Goal: Entertainment & Leisure: Consume media (video, audio)

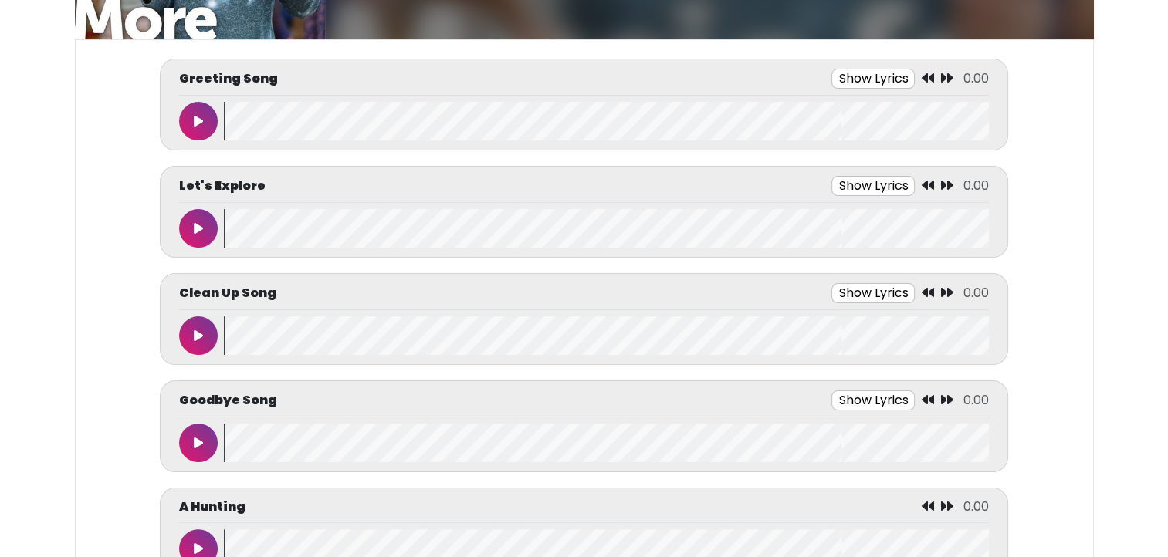
click at [195, 120] on icon at bounding box center [198, 121] width 9 height 12
click at [191, 119] on button at bounding box center [198, 121] width 39 height 39
click at [190, 120] on button at bounding box center [198, 121] width 39 height 39
click at [840, 73] on button "Show Lyrics" at bounding box center [844, 79] width 83 height 20
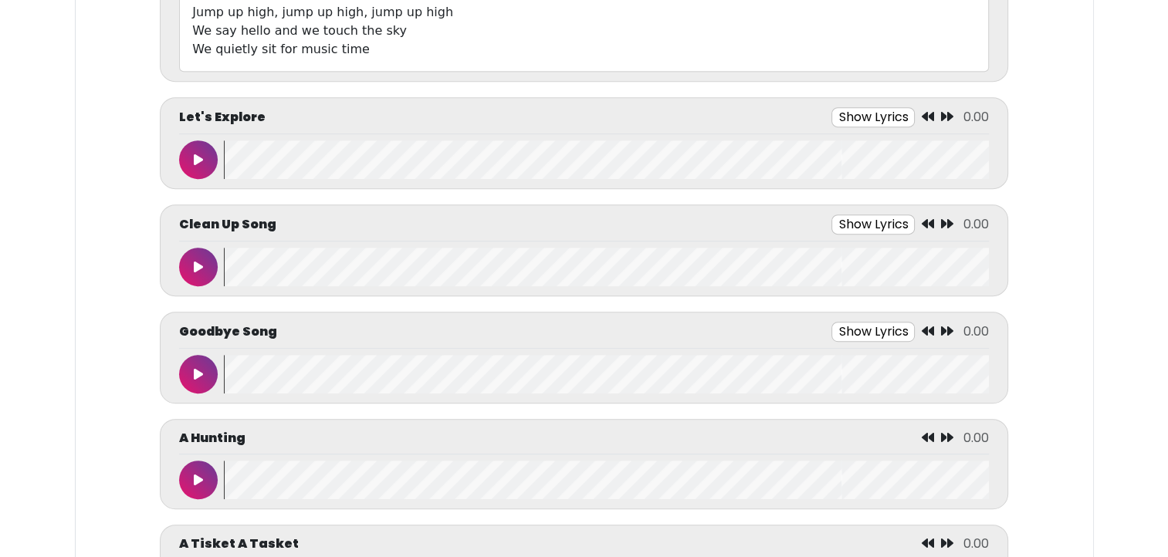
scroll to position [753, 0]
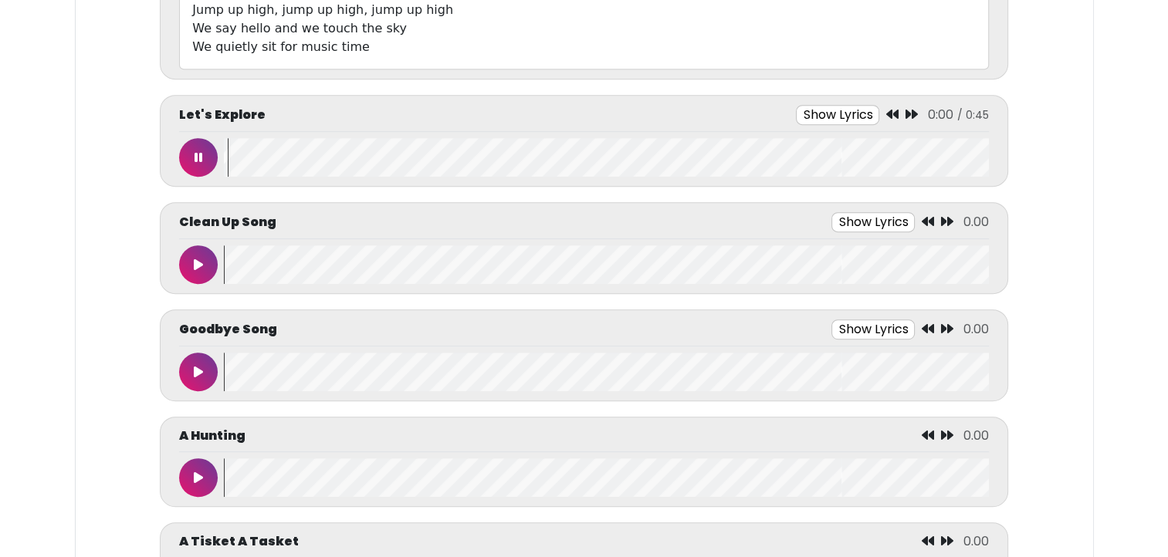
click at [843, 111] on button "Show Lyrics" at bounding box center [837, 115] width 83 height 20
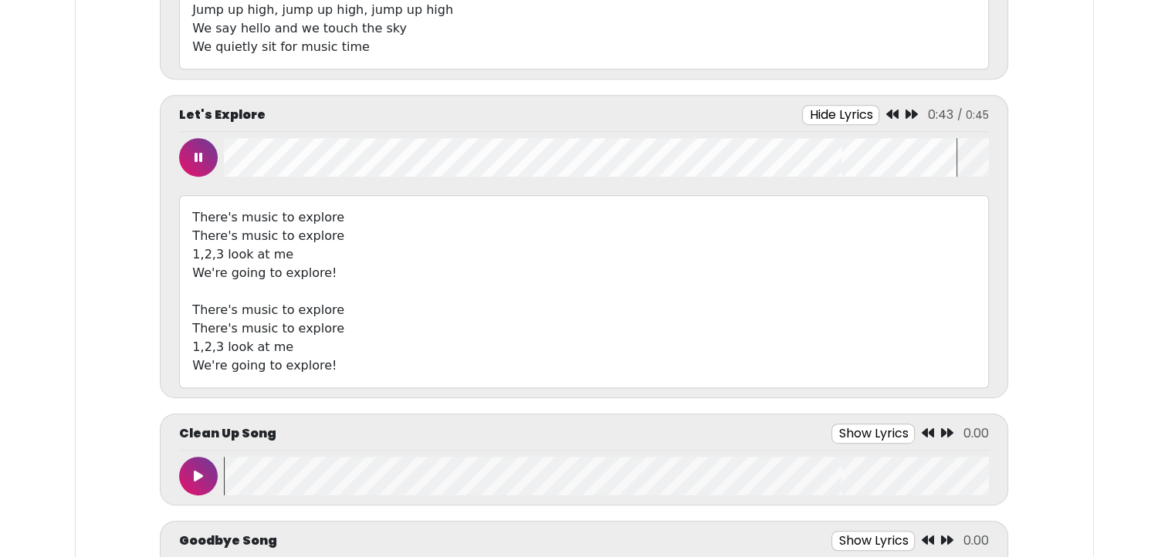
click at [198, 151] on icon at bounding box center [198, 157] width 8 height 12
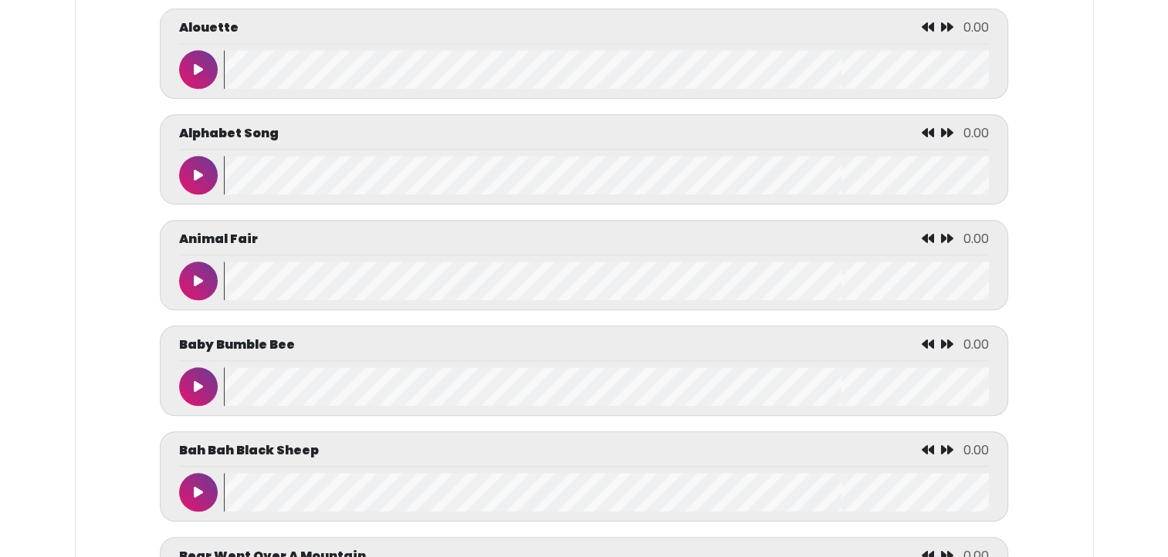
scroll to position [1612, 0]
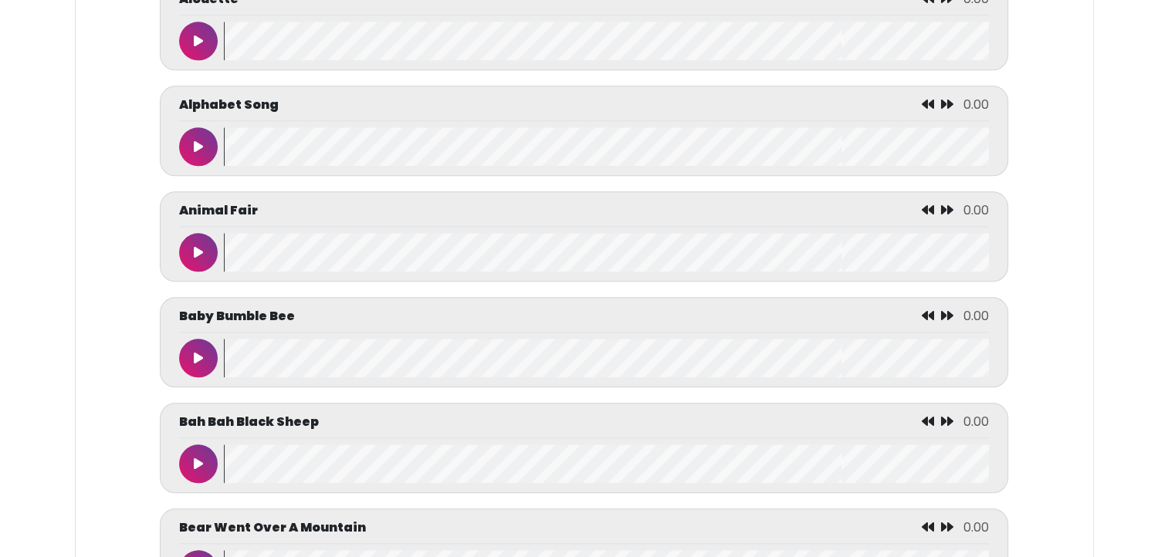
click at [194, 141] on icon at bounding box center [198, 146] width 9 height 12
click at [190, 359] on button at bounding box center [198, 358] width 39 height 39
click at [194, 353] on icon at bounding box center [198, 358] width 8 height 12
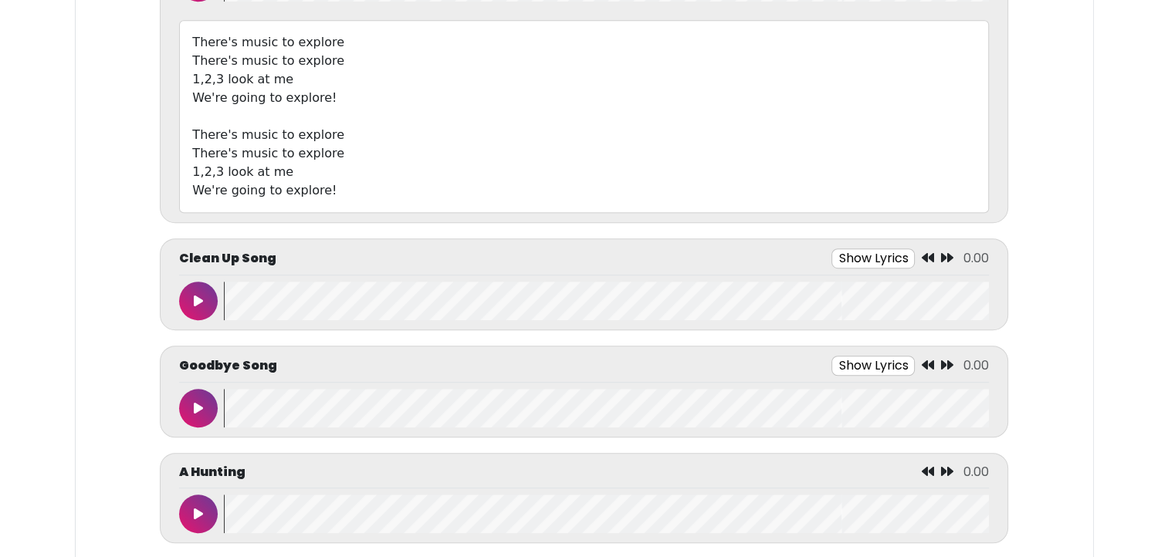
scroll to position [0, 0]
click at [856, 249] on button "Show Lyrics" at bounding box center [872, 259] width 83 height 20
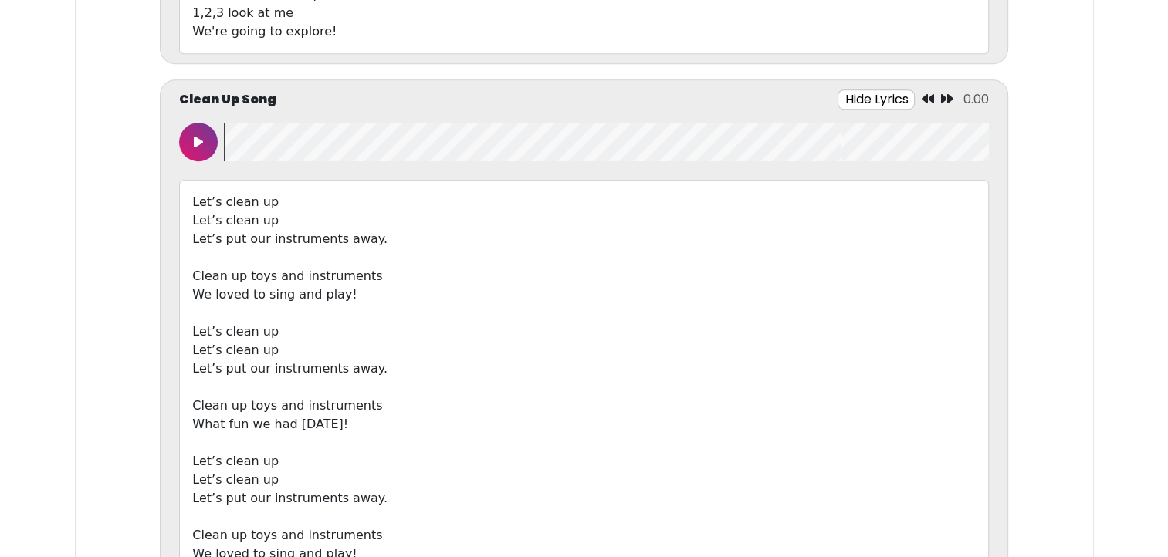
scroll to position [1096, 0]
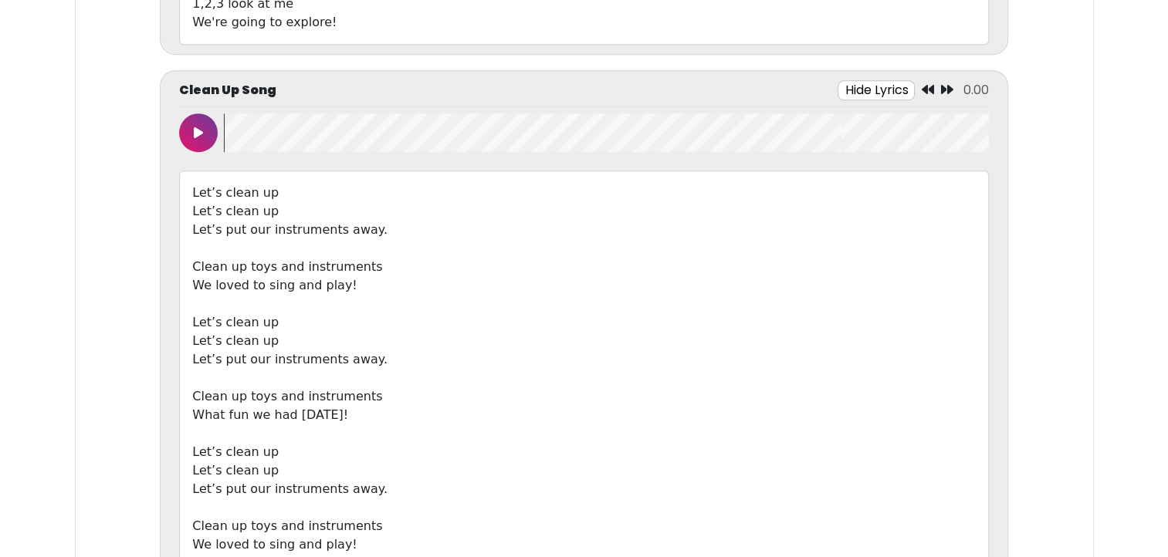
click at [200, 133] on icon at bounding box center [198, 133] width 9 height 12
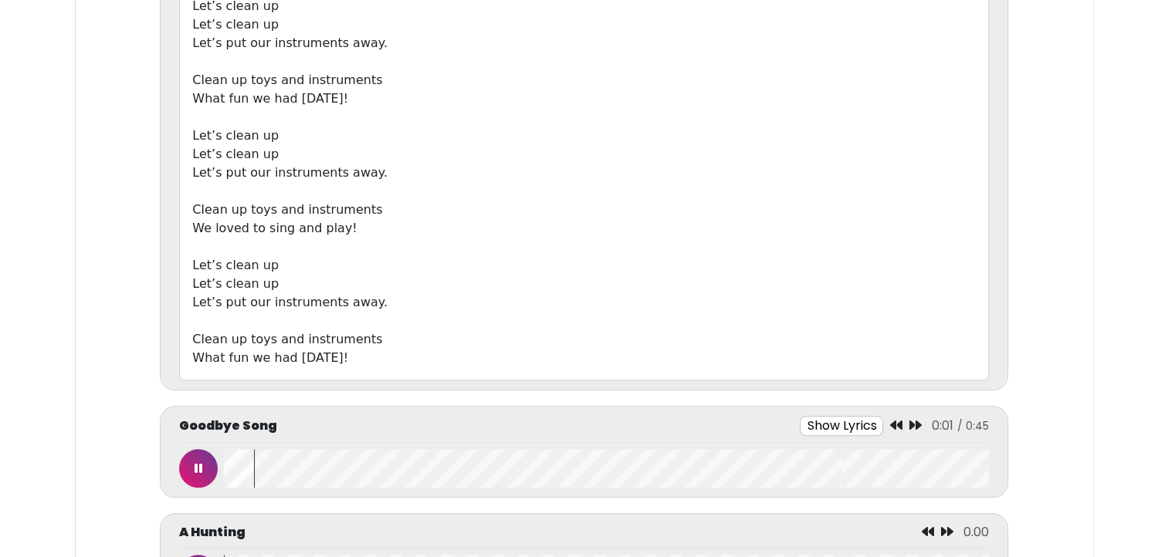
scroll to position [1431, 0]
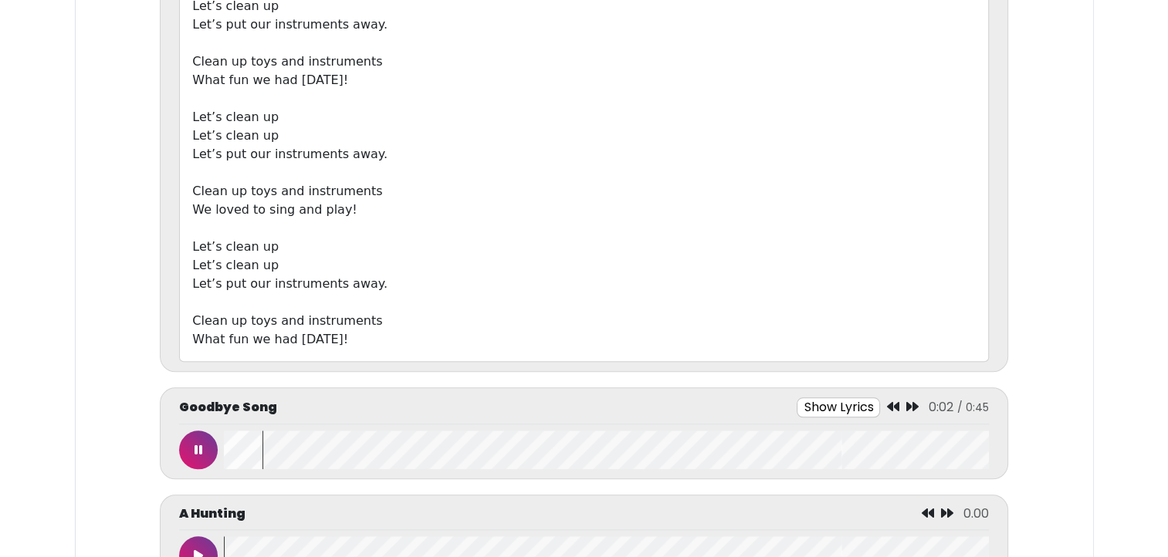
click at [196, 444] on icon at bounding box center [198, 450] width 8 height 12
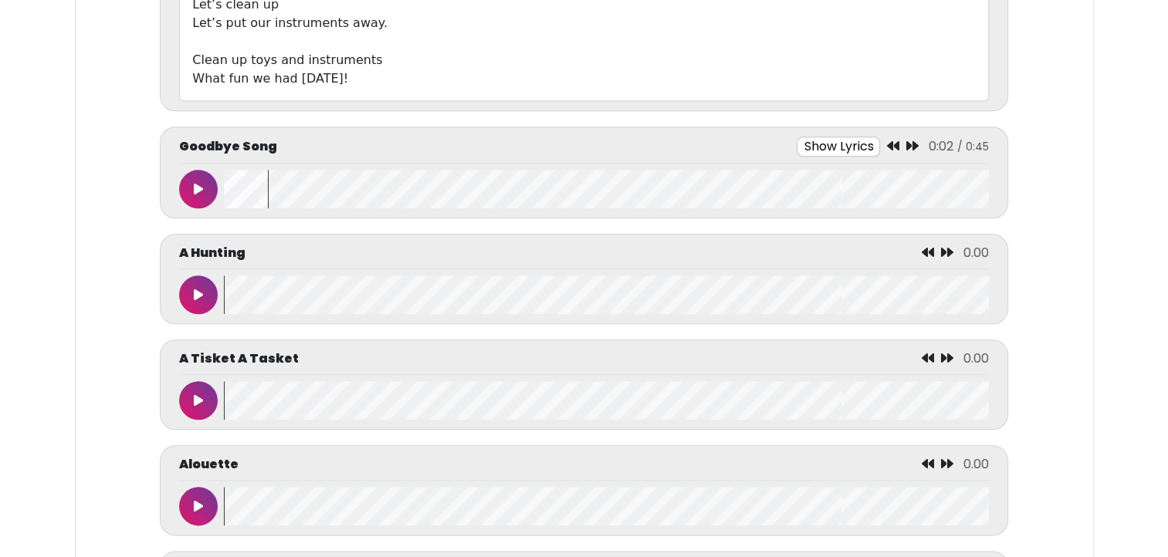
scroll to position [1695, 0]
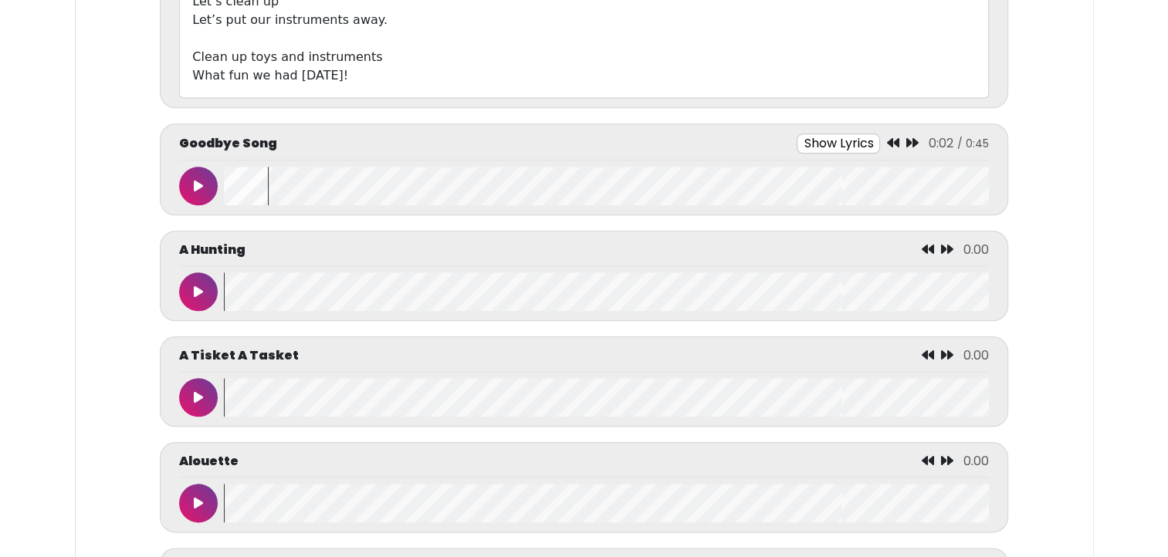
click at [188, 291] on button at bounding box center [198, 291] width 39 height 39
click at [197, 187] on icon at bounding box center [198, 186] width 9 height 12
click at [812, 144] on button "Show Lyrics" at bounding box center [841, 144] width 83 height 20
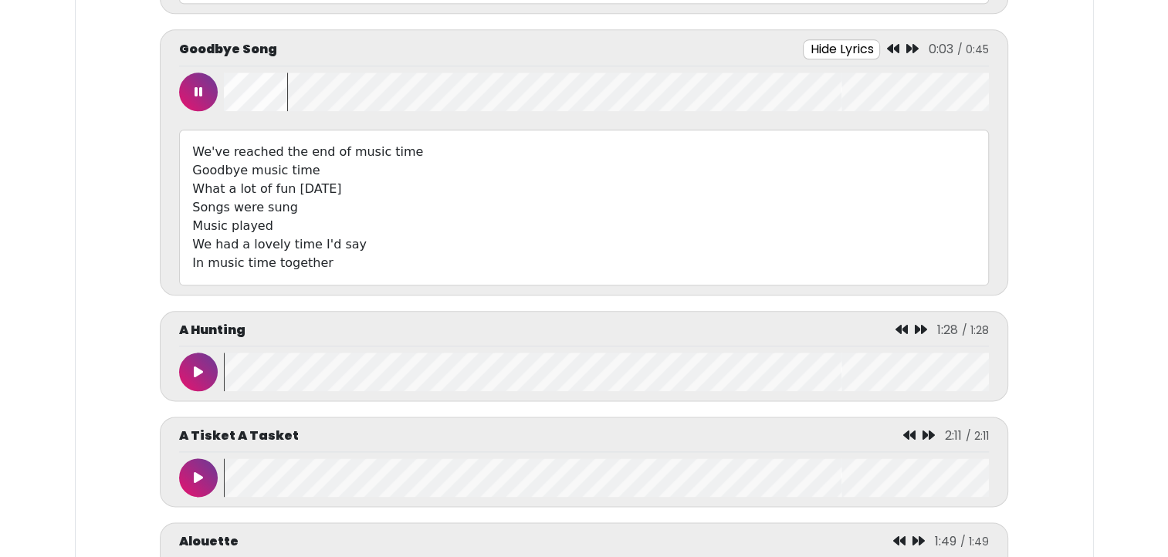
scroll to position [1788, 0]
click at [194, 94] on button at bounding box center [198, 92] width 39 height 39
click at [194, 91] on icon at bounding box center [198, 92] width 8 height 12
